Goal: Task Accomplishment & Management: Complete application form

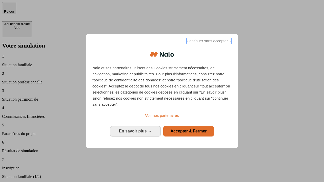
click at [208, 42] on span "Continuer sans accepter →" at bounding box center [208, 41] width 45 height 6
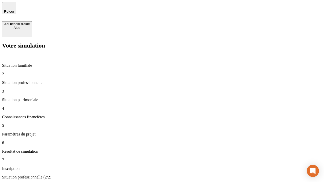
type input "70 000"
type input "1 000"
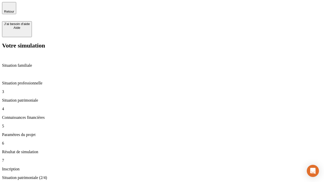
type input "800"
type input "6"
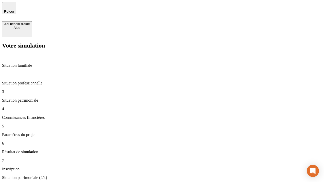
type input "400"
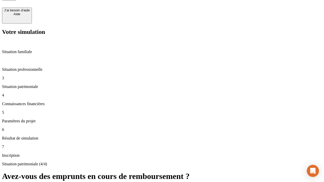
type input "3"
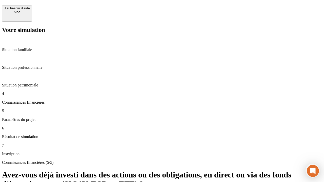
scroll to position [5, 0]
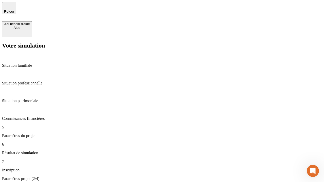
type input "35"
type input "500"
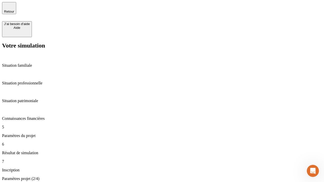
type input "640"
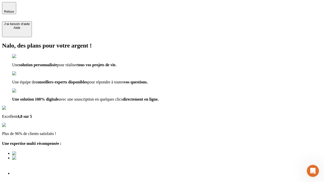
scroll to position [2, 0]
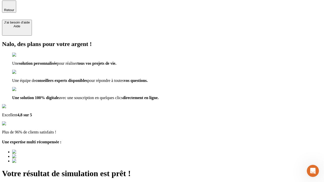
type input "[EMAIL_ADDRESS][DOMAIN_NAME]"
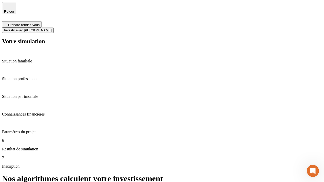
scroll to position [2, 0]
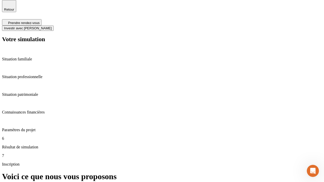
click at [52, 26] on span "Investir avec [PERSON_NAME]" at bounding box center [28, 28] width 48 height 4
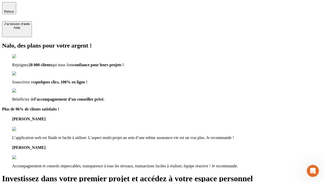
type input "[PERSON_NAME][EMAIL_ADDRESS][DOMAIN_NAME]"
